Goal: Task Accomplishment & Management: Complete application form

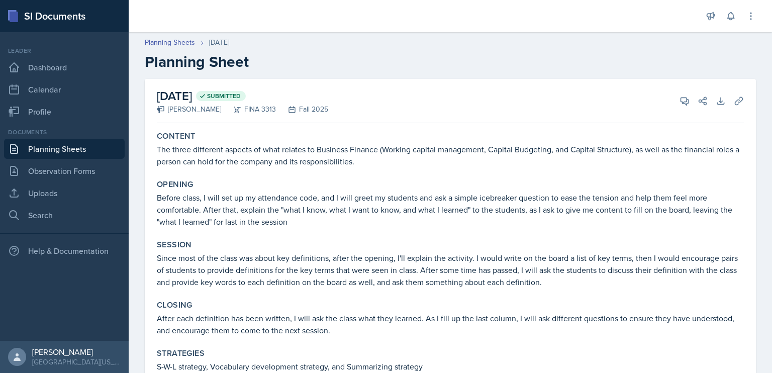
click at [49, 154] on link "Planning Sheets" at bounding box center [64, 149] width 121 height 20
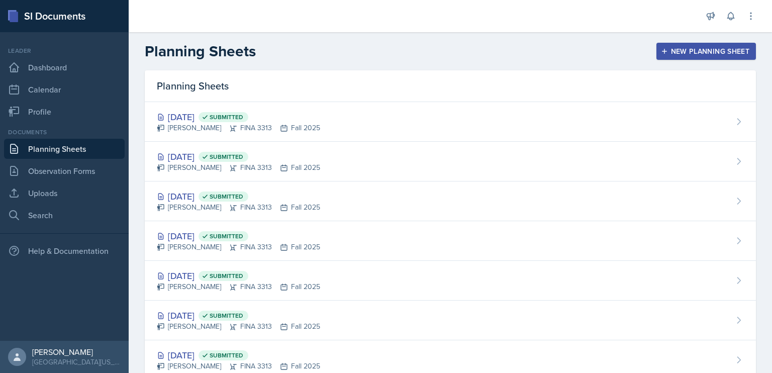
click at [675, 54] on div "New Planning Sheet" at bounding box center [706, 51] width 86 height 8
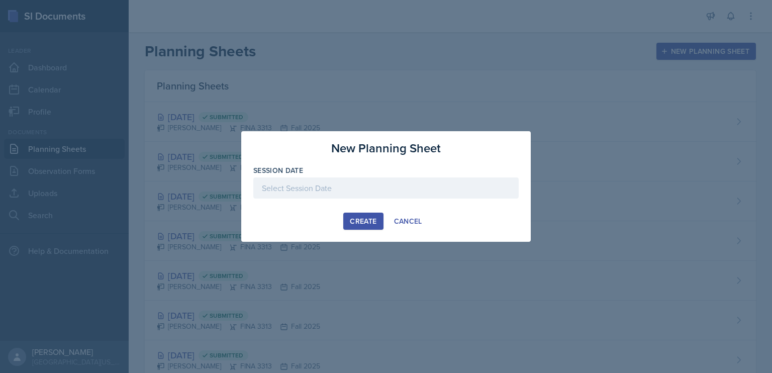
click at [342, 191] on div at bounding box center [385, 187] width 265 height 21
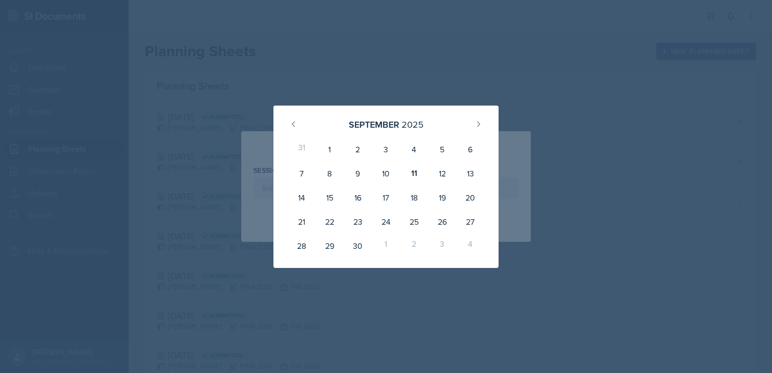
click at [430, 174] on div "12" at bounding box center [442, 173] width 28 height 24
type input "[DATE]"
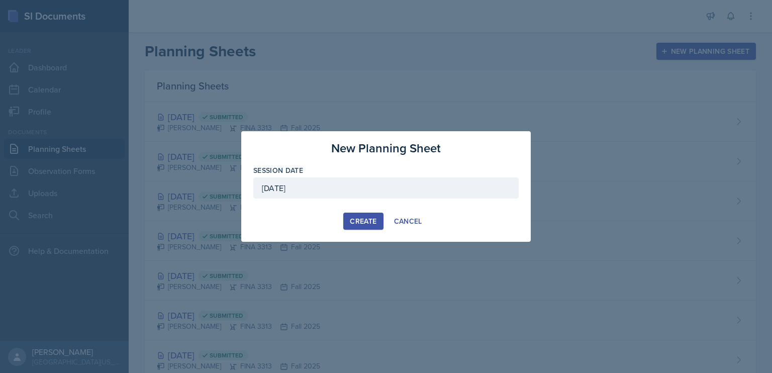
click at [370, 218] on div "Create" at bounding box center [363, 221] width 27 height 8
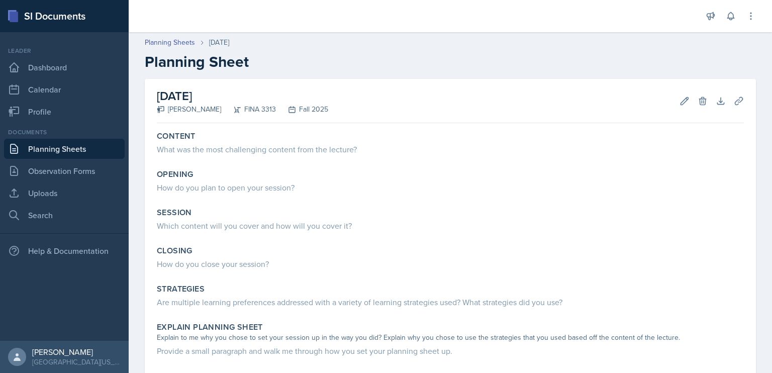
scroll to position [24, 0]
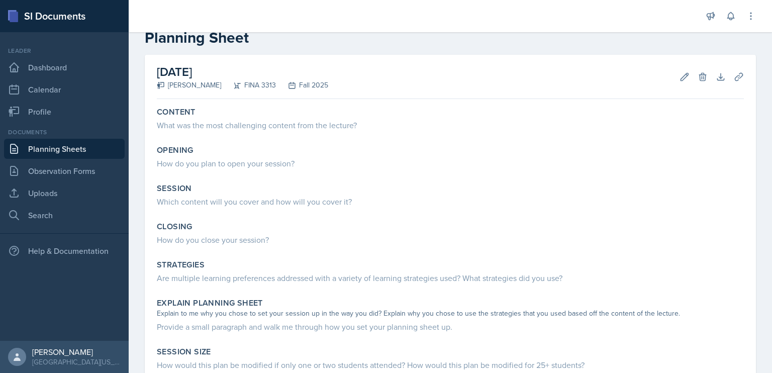
click at [275, 118] on div "What was the most challenging content from the lecture?" at bounding box center [450, 124] width 587 height 14
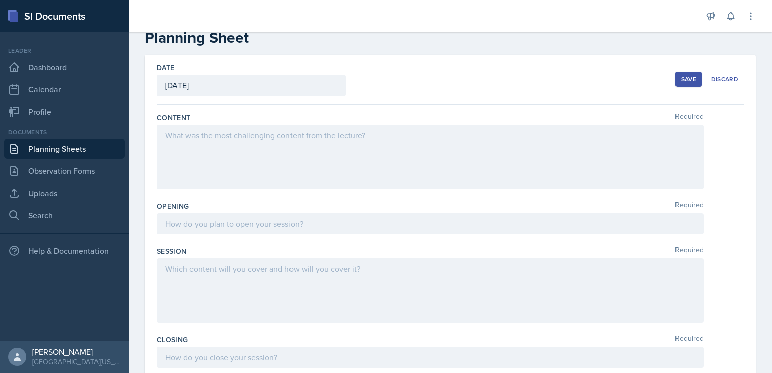
click at [279, 141] on div at bounding box center [430, 157] width 547 height 64
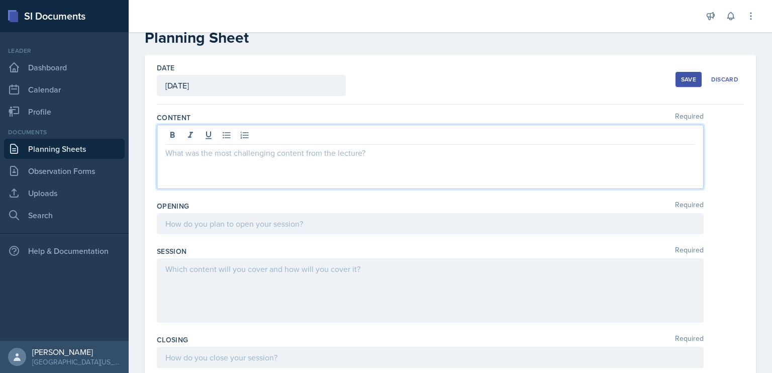
scroll to position [42, 0]
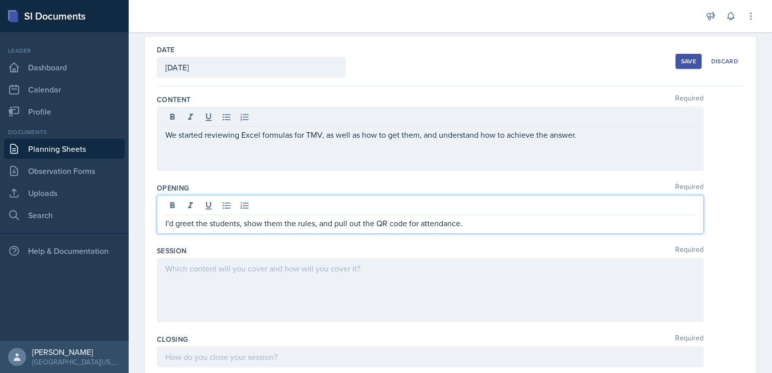
click at [492, 224] on p "I'd greet the students, show them the rules, and pull out the QR code for atten…" at bounding box center [430, 223] width 530 height 12
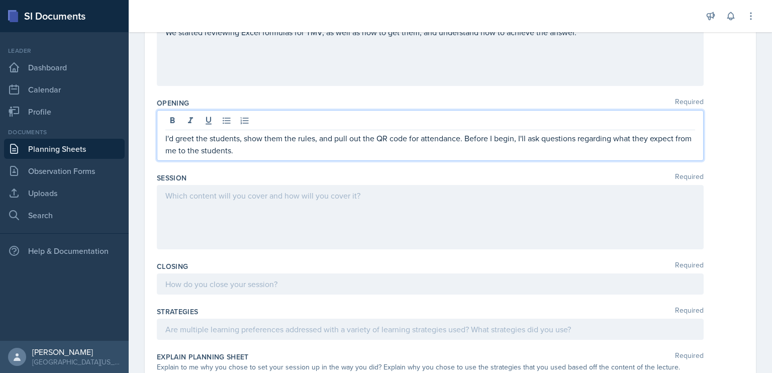
scroll to position [137, 0]
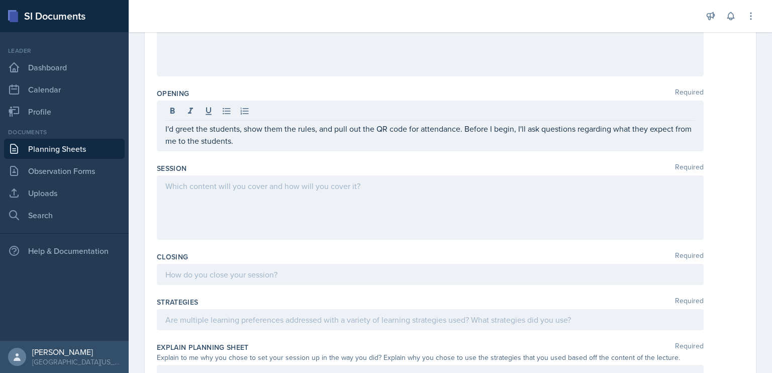
click at [324, 202] on div at bounding box center [430, 207] width 547 height 64
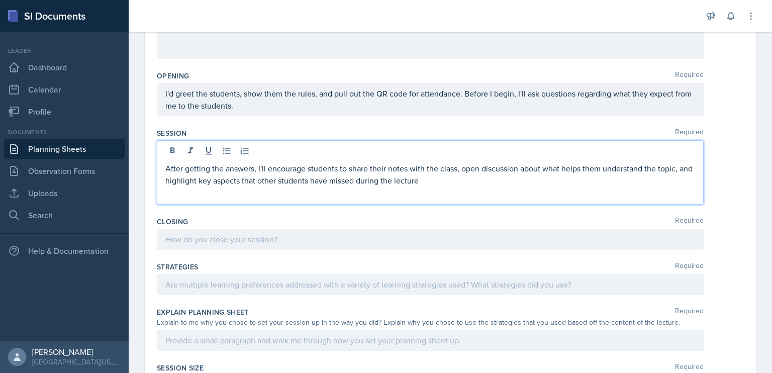
click at [454, 180] on p "After getting the answers, I'll encourage students to share their notes with th…" at bounding box center [430, 174] width 530 height 24
click at [460, 181] on p "After getting the answers, I'll encourage students to share their notes with th…" at bounding box center [430, 174] width 530 height 24
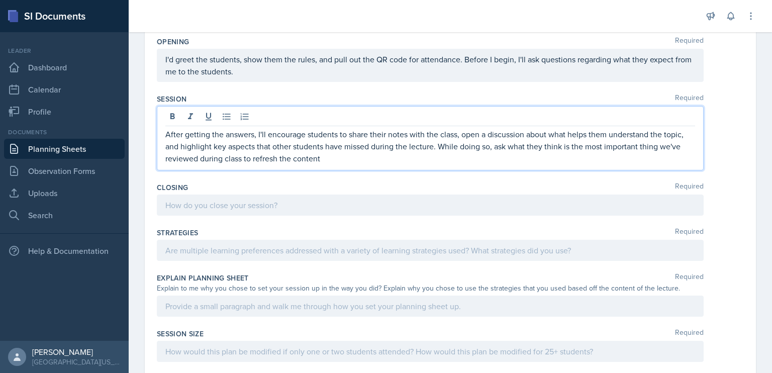
click at [332, 195] on div at bounding box center [430, 204] width 547 height 21
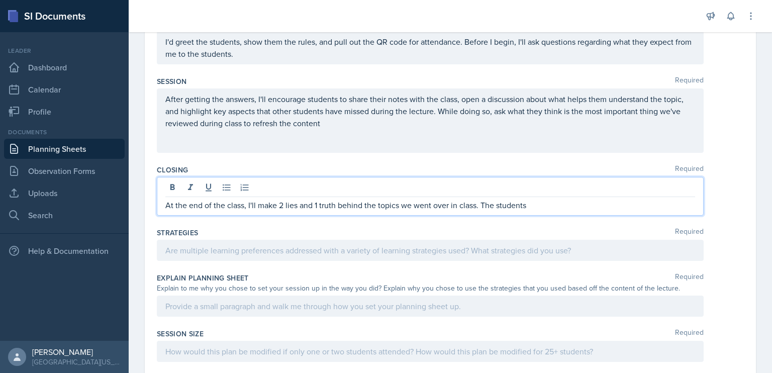
click at [559, 207] on p "At the end of the class, I'll make 2 lies and 1 truth behind the topics we went…" at bounding box center [430, 205] width 530 height 12
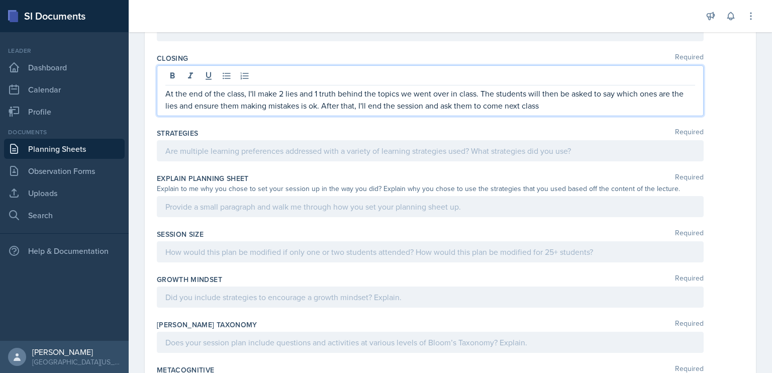
scroll to position [329, 0]
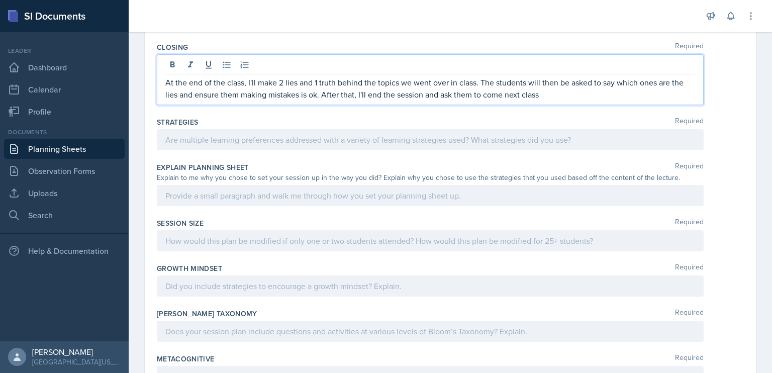
click at [338, 135] on p at bounding box center [430, 140] width 530 height 12
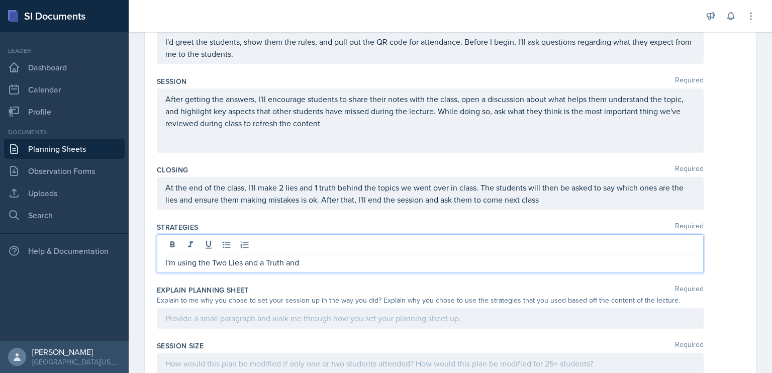
scroll to position [206, 0]
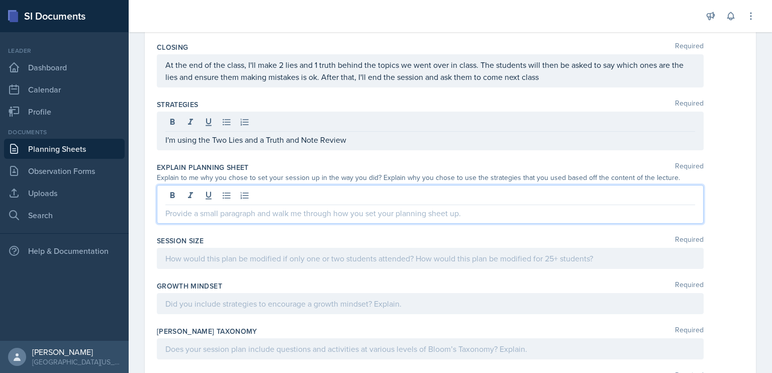
click at [302, 207] on p at bounding box center [430, 213] width 530 height 12
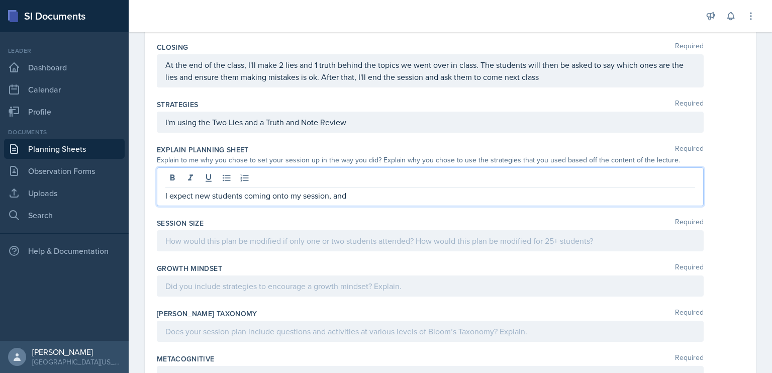
click at [289, 196] on p "I expect new students coming onto my session, and" at bounding box center [430, 195] width 530 height 12
click at [389, 199] on p "I expect new students coming to my session, and" at bounding box center [430, 195] width 530 height 12
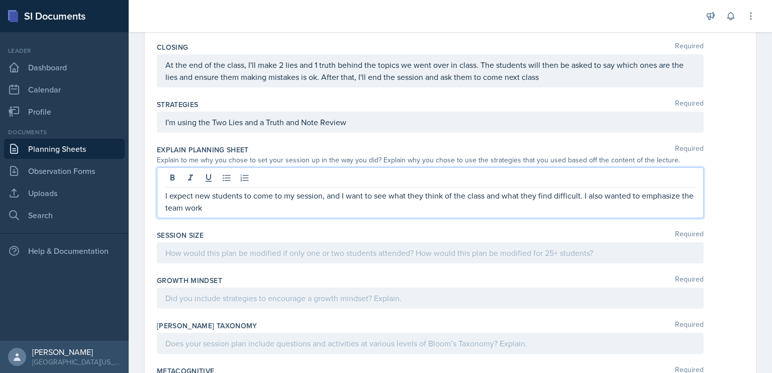
click at [279, 203] on p "I expect new students to come to my session, and I want to see what they think …" at bounding box center [430, 201] width 530 height 24
click at [236, 202] on p "I expect new students to come to my session, and I want to see what they think …" at bounding box center [430, 201] width 530 height 24
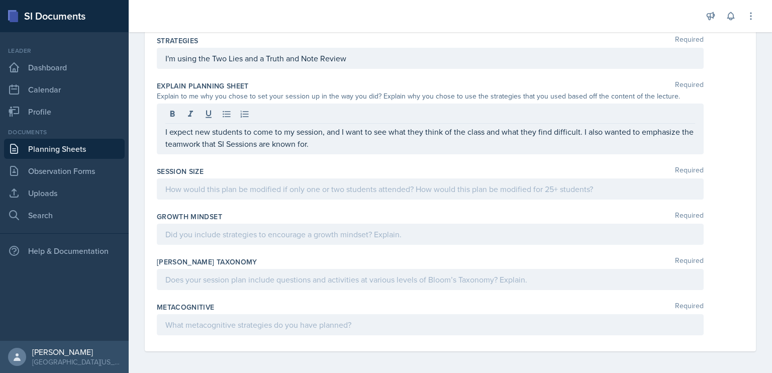
click at [251, 195] on div at bounding box center [430, 188] width 547 height 21
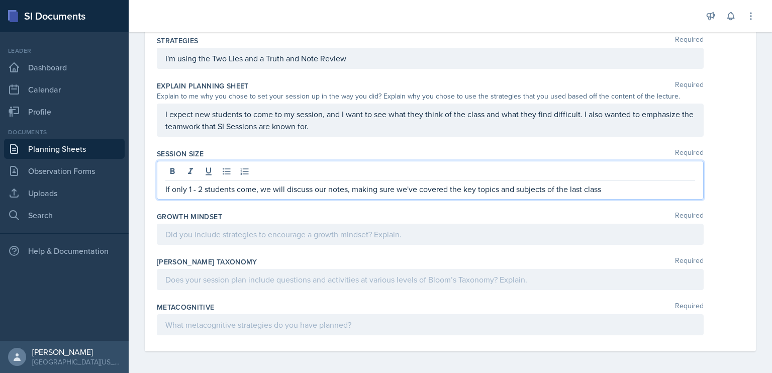
click at [554, 190] on p "If only 1 - 2 students come, we will discuss our notes, making sure we've cover…" at bounding box center [430, 189] width 530 height 12
click at [640, 191] on p "If only 1 - 2 students come, we will discuss our notes, making sure we've cover…" at bounding box center [430, 189] width 530 height 12
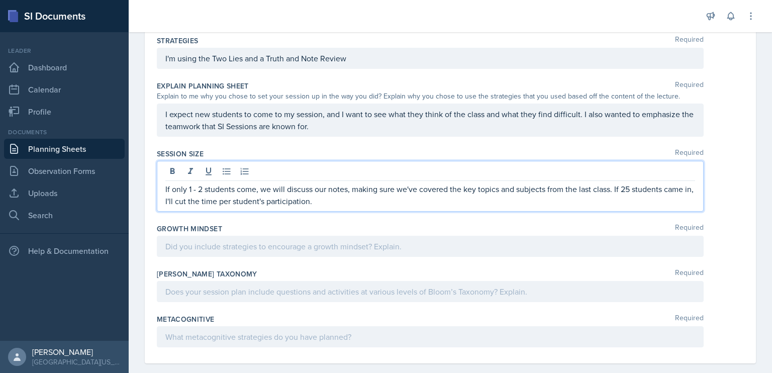
scroll to position [404, 0]
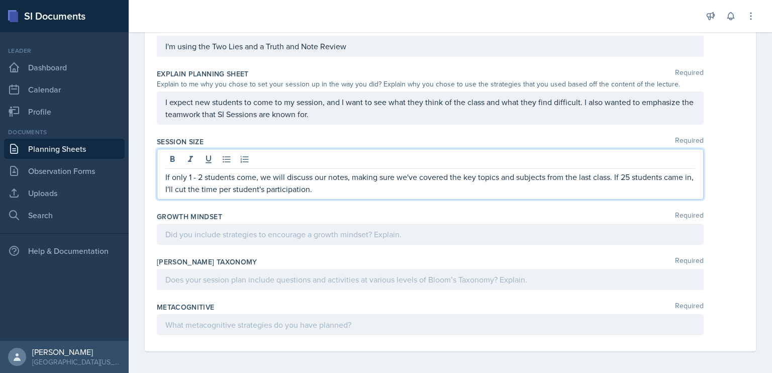
click at [416, 228] on p at bounding box center [430, 234] width 530 height 12
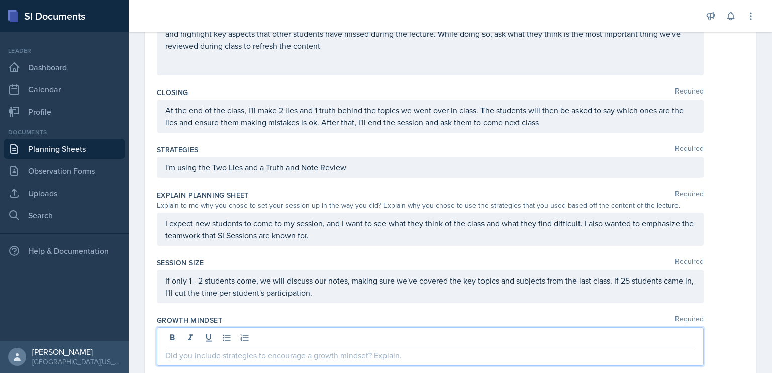
scroll to position [284, 0]
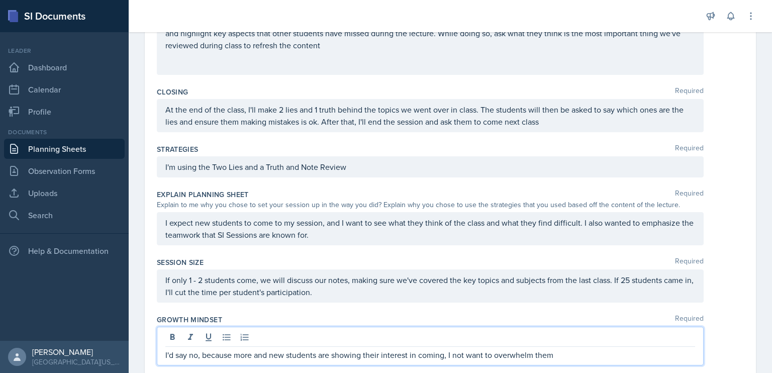
click at [562, 349] on p "I'd say no, because more and new students are showing their interest in coming,…" at bounding box center [430, 355] width 530 height 12
click at [573, 360] on div "I'd say no, because more and new students are showing their interest in coming,…" at bounding box center [430, 346] width 547 height 39
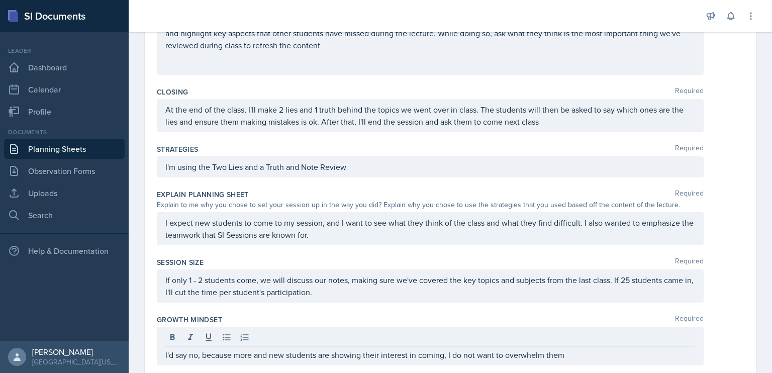
click at [573, 345] on div "I'd say no, because more and new students are showing their interest in coming,…" at bounding box center [430, 346] width 547 height 39
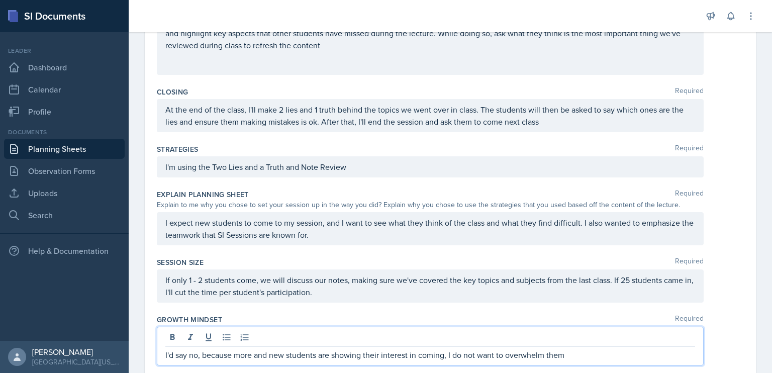
click at [574, 349] on p "I'd say no, because more and new students are showing their interest in coming,…" at bounding box center [430, 355] width 530 height 12
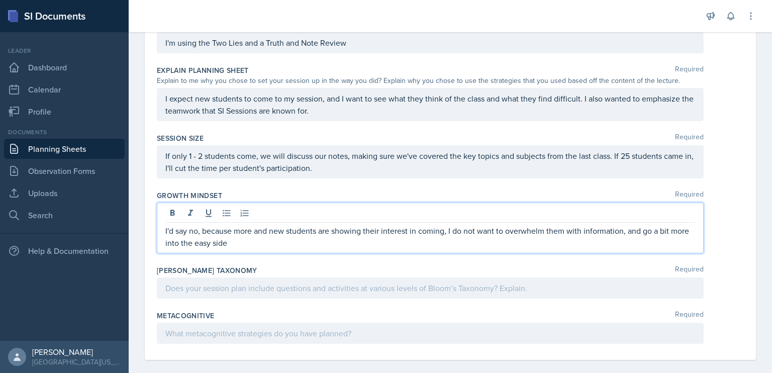
scroll to position [417, 0]
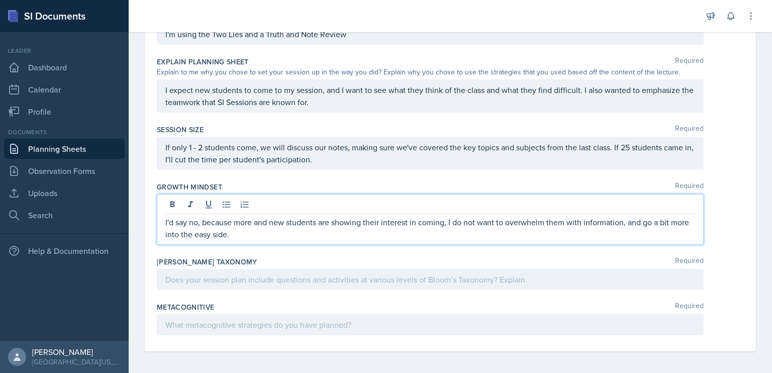
click at [259, 282] on div at bounding box center [430, 279] width 547 height 21
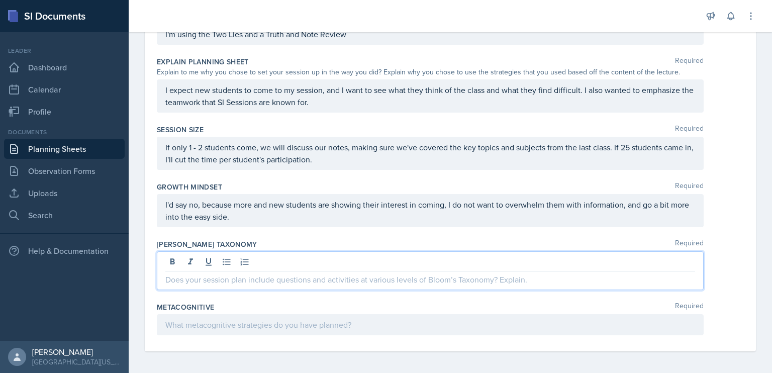
scroll to position [399, 0]
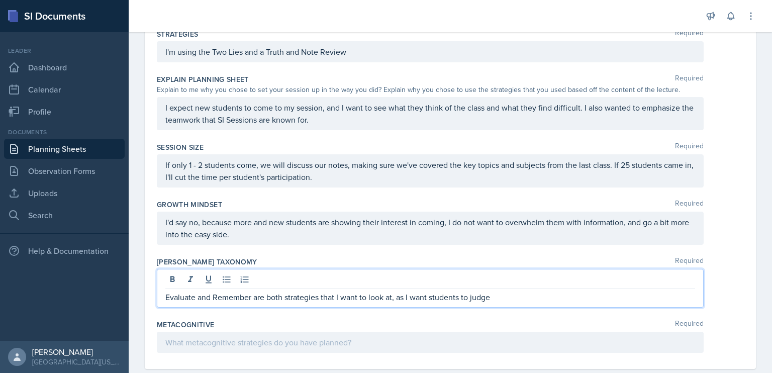
click at [520, 293] on p "Evaluate and Remember are both strategies that I want to look at, as I want stu…" at bounding box center [430, 297] width 530 height 12
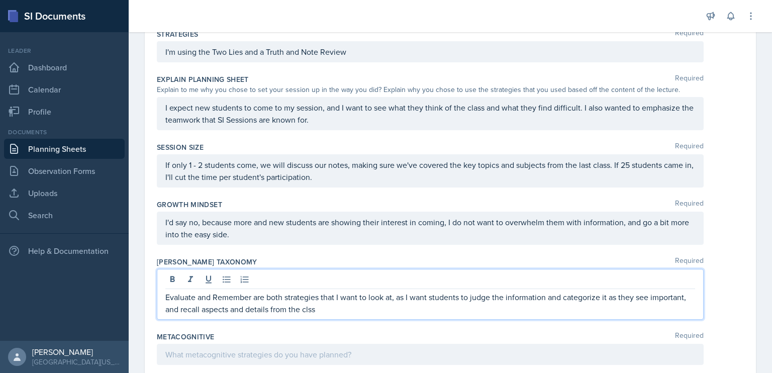
scroll to position [429, 0]
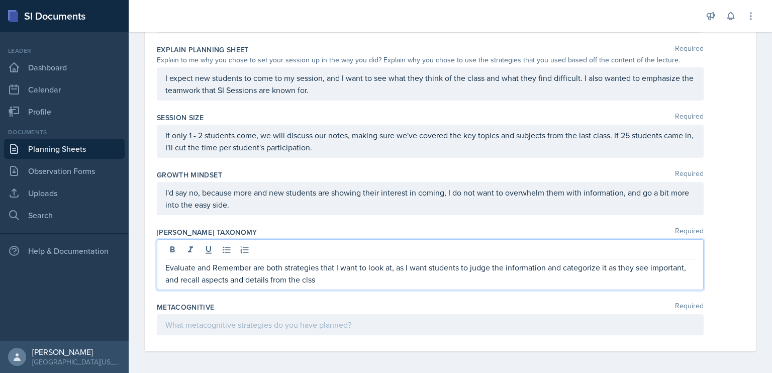
click at [279, 320] on div at bounding box center [430, 324] width 547 height 21
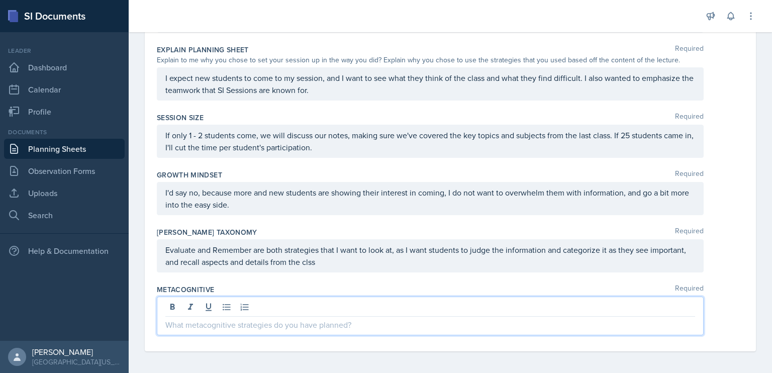
scroll to position [411, 0]
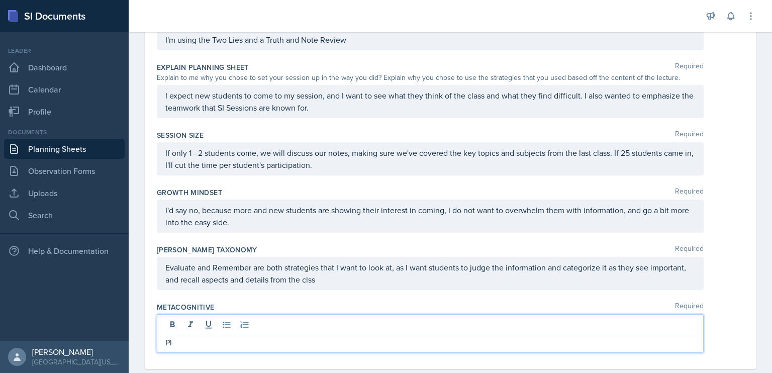
click at [311, 275] on p "Evaluate and Remember are both strategies that I want to look at, as I want stu…" at bounding box center [430, 273] width 530 height 24
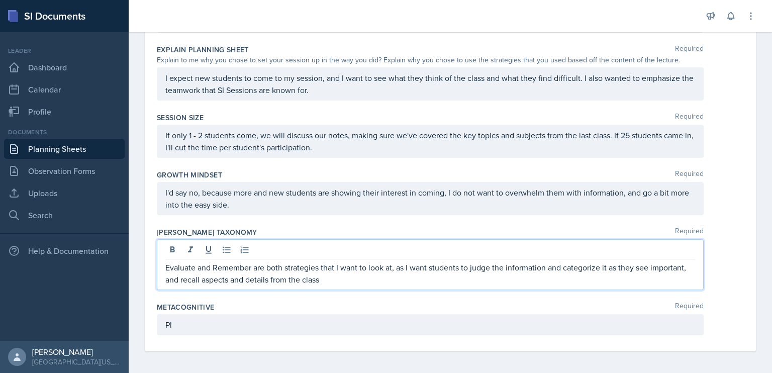
click at [252, 321] on div "Pl" at bounding box center [430, 324] width 547 height 21
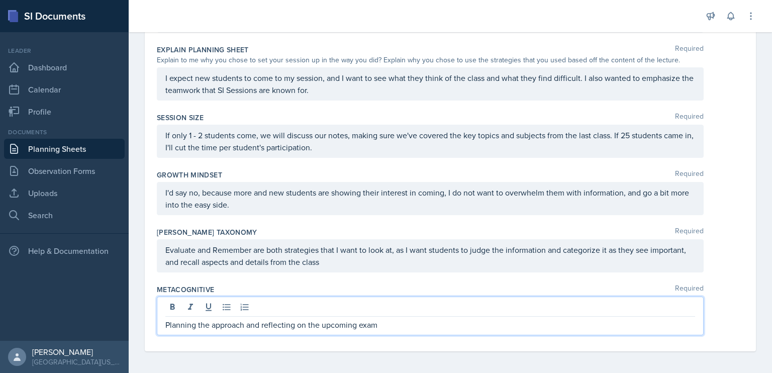
click at [297, 325] on p "Planning the approach and reflecting on the upcoming exam" at bounding box center [430, 325] width 530 height 12
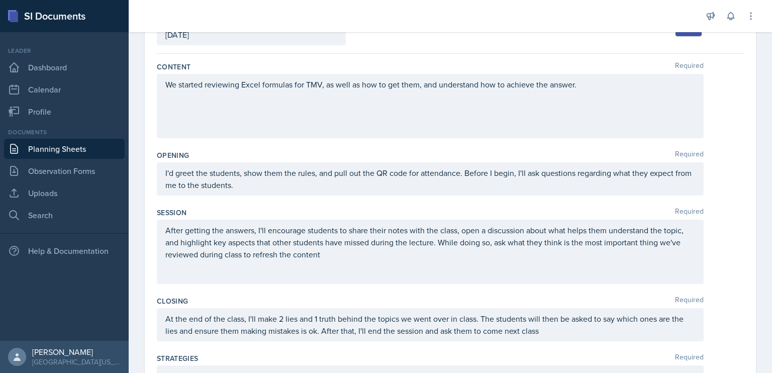
scroll to position [0, 0]
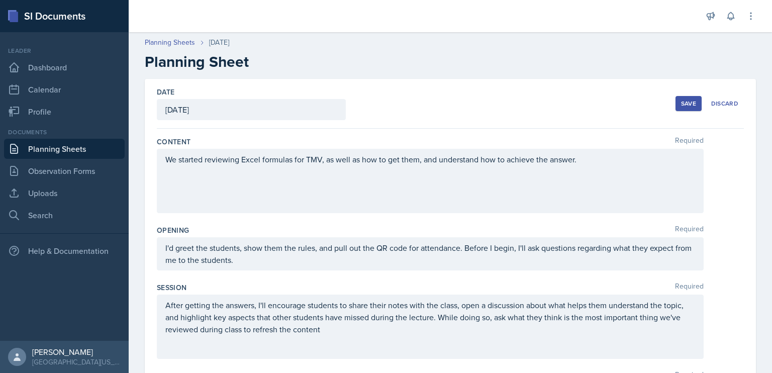
click at [681, 99] on div "Save" at bounding box center [688, 103] width 15 height 8
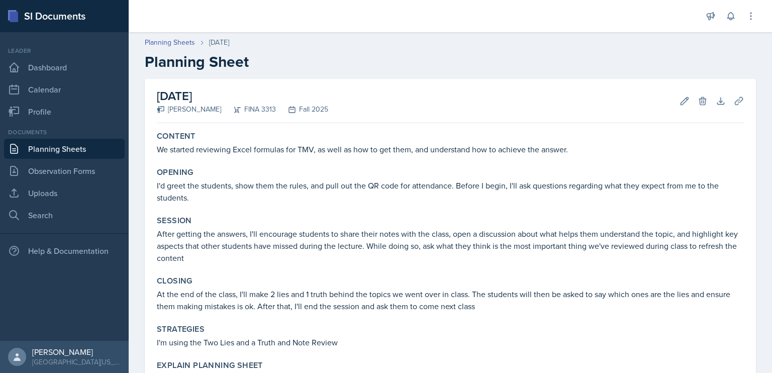
scroll to position [283, 0]
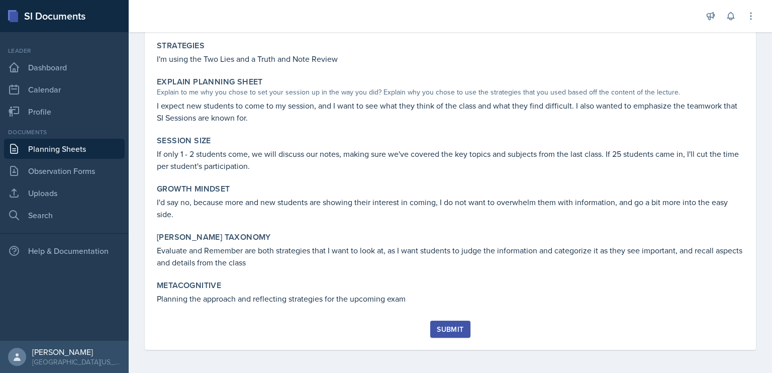
click at [455, 325] on div "Submit" at bounding box center [450, 329] width 27 height 8
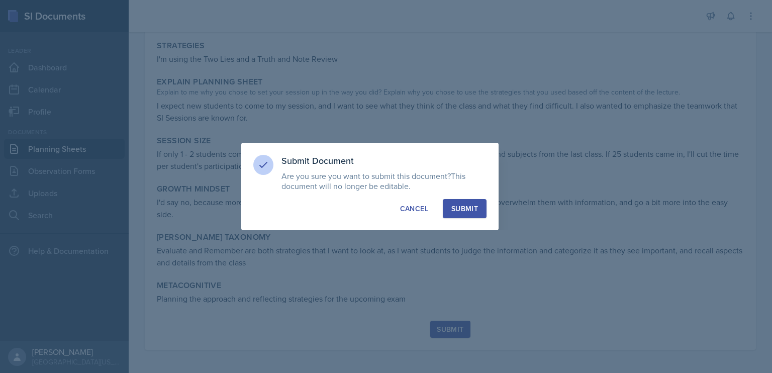
click at [473, 211] on div "Submit" at bounding box center [464, 209] width 27 height 10
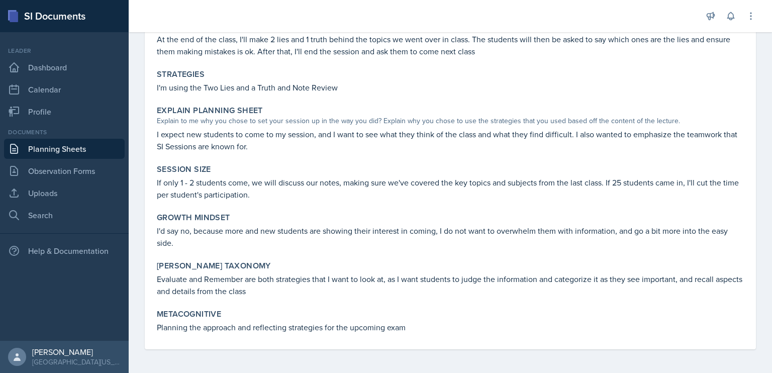
scroll to position [0, 0]
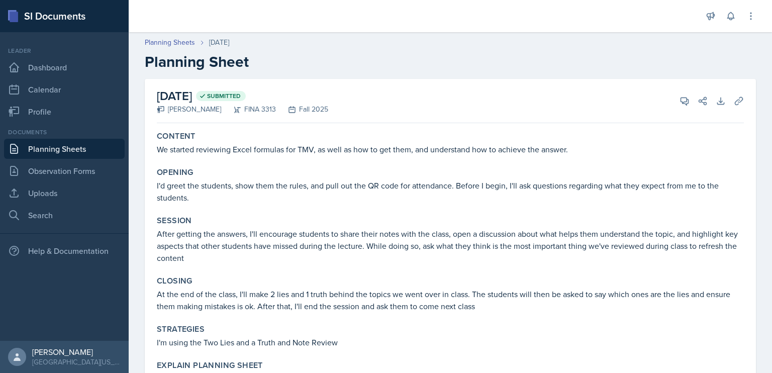
click at [69, 152] on link "Planning Sheets" at bounding box center [64, 149] width 121 height 20
